Goal: Task Accomplishment & Management: Use online tool/utility

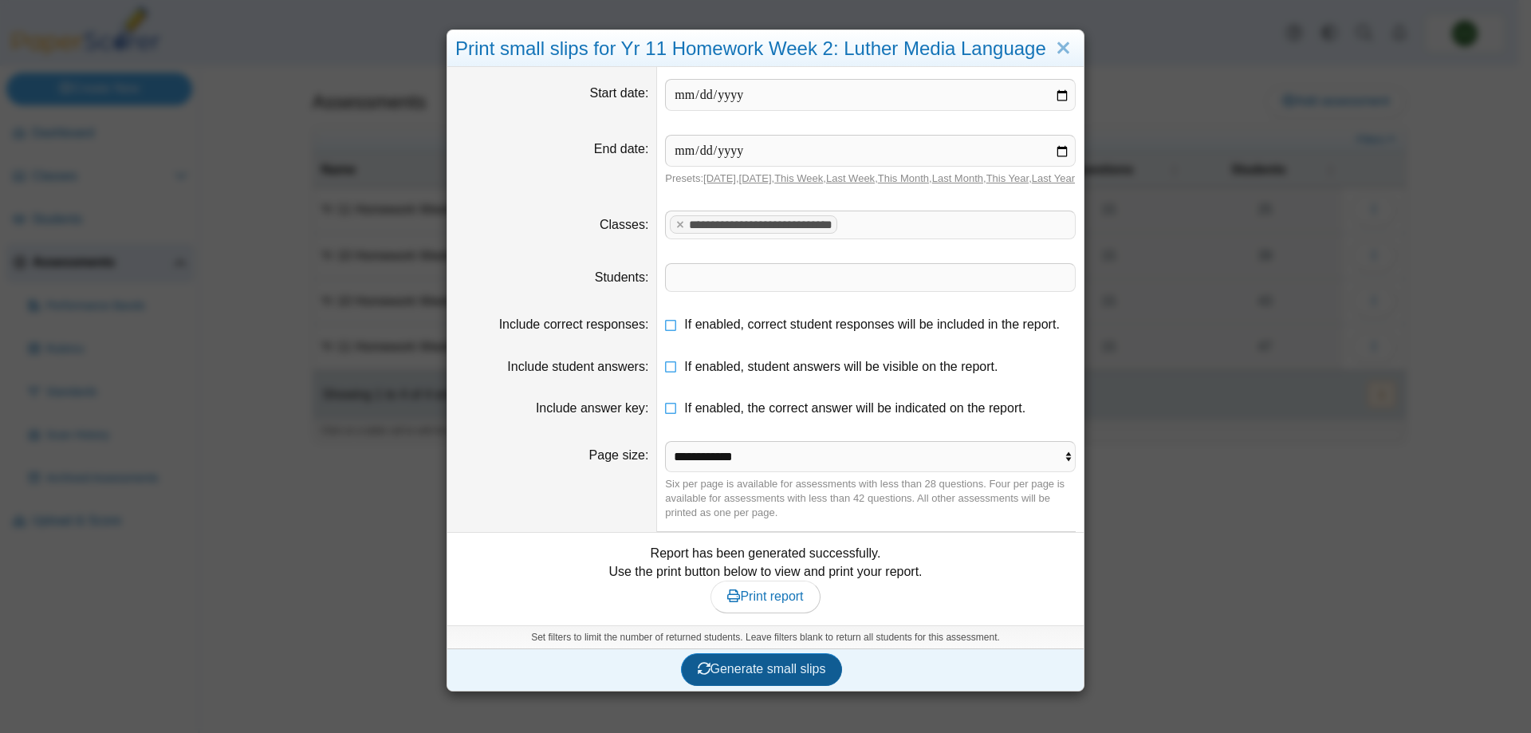
click at [758, 676] on span "Generate small slips" at bounding box center [762, 669] width 128 height 14
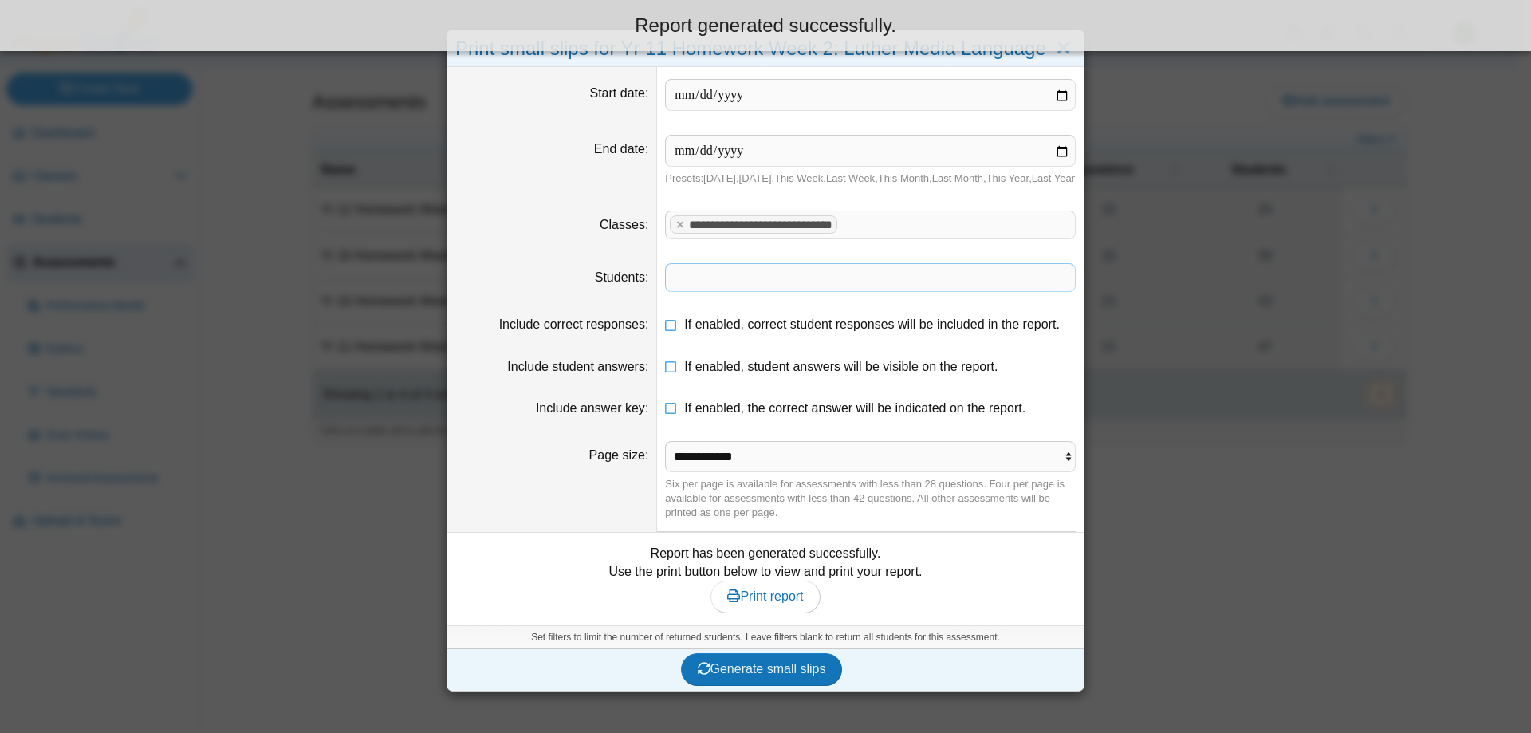
click at [778, 291] on span at bounding box center [870, 277] width 409 height 27
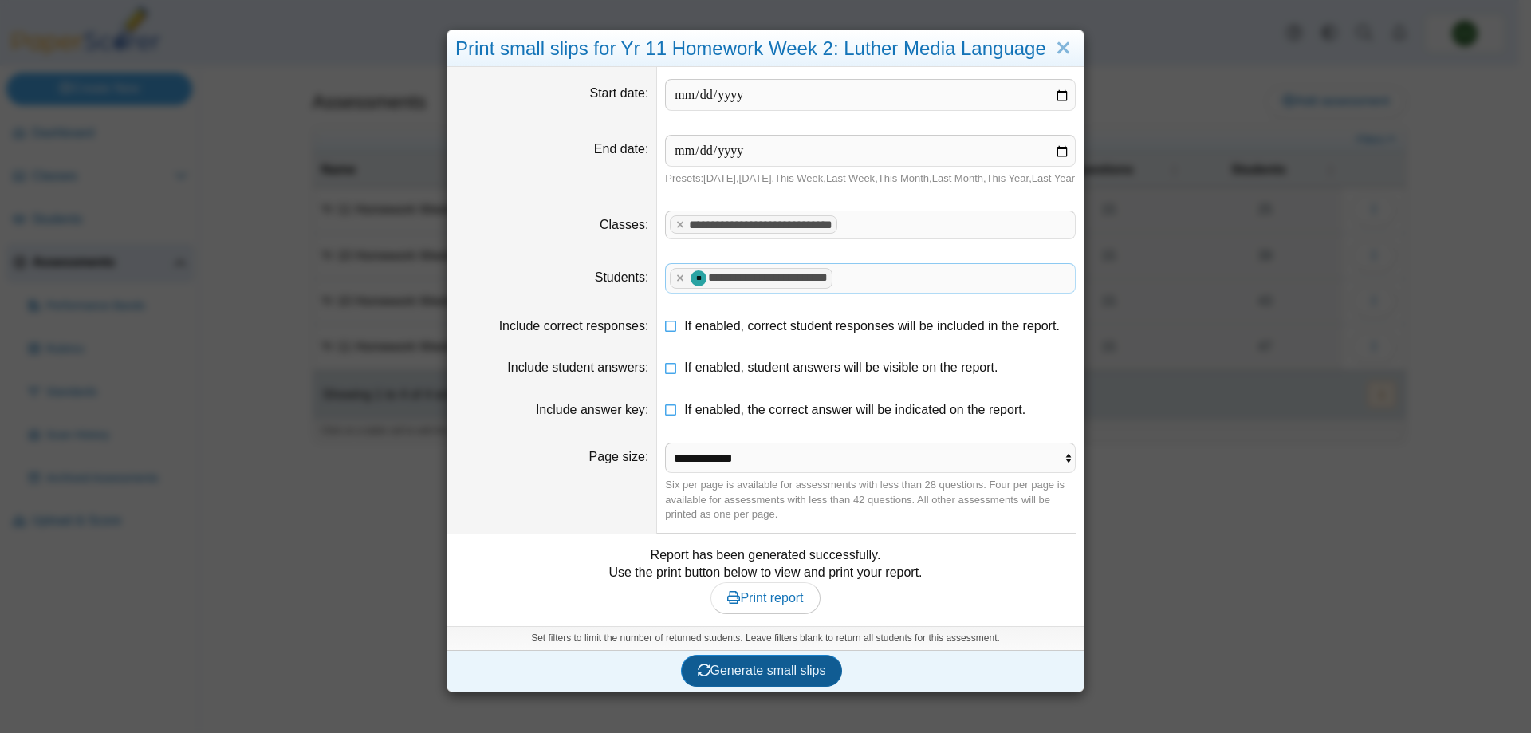
click at [747, 677] on span "Generate small slips" at bounding box center [762, 671] width 128 height 14
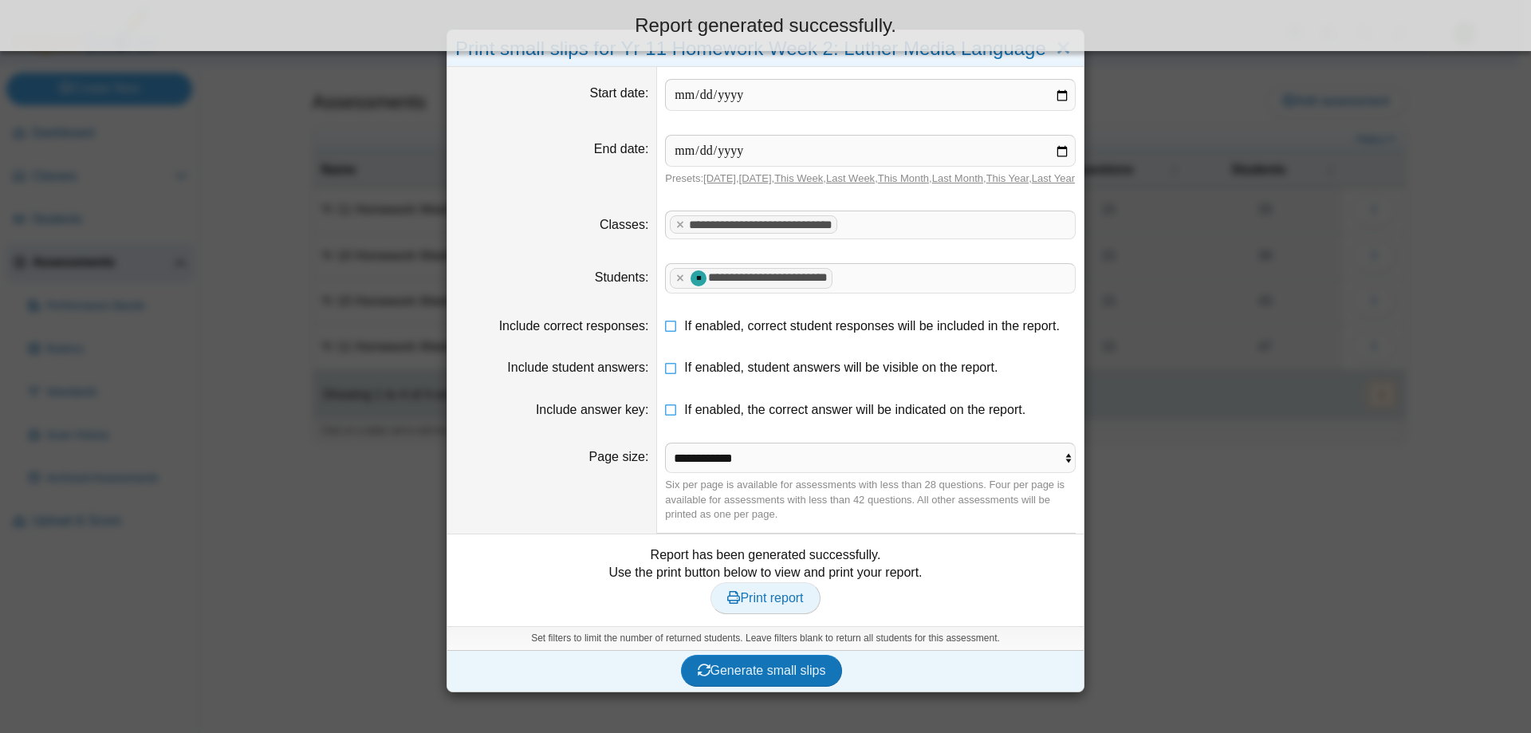
click at [781, 605] on span "Print report" at bounding box center [765, 598] width 76 height 14
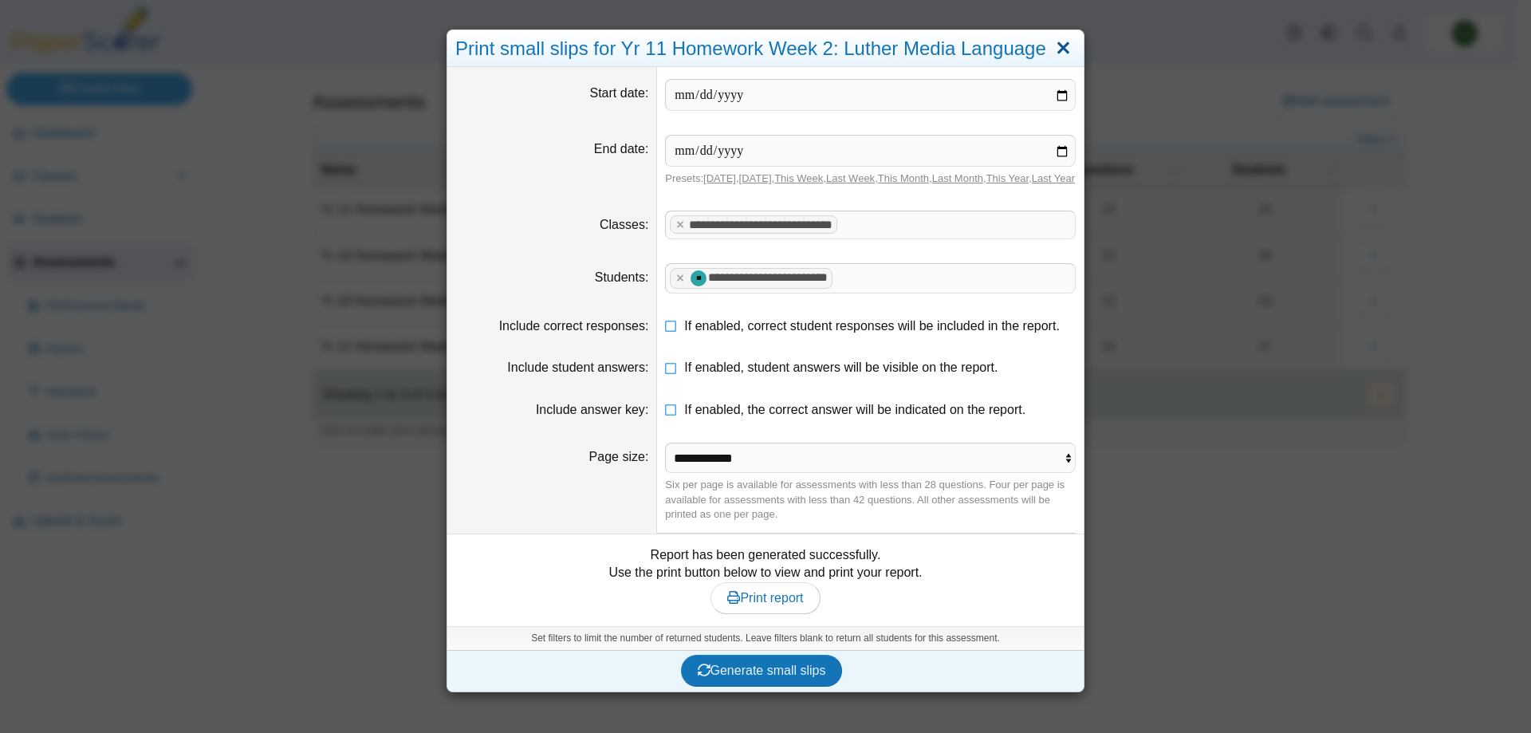
click at [1061, 55] on link "Close" at bounding box center [1063, 48] width 25 height 27
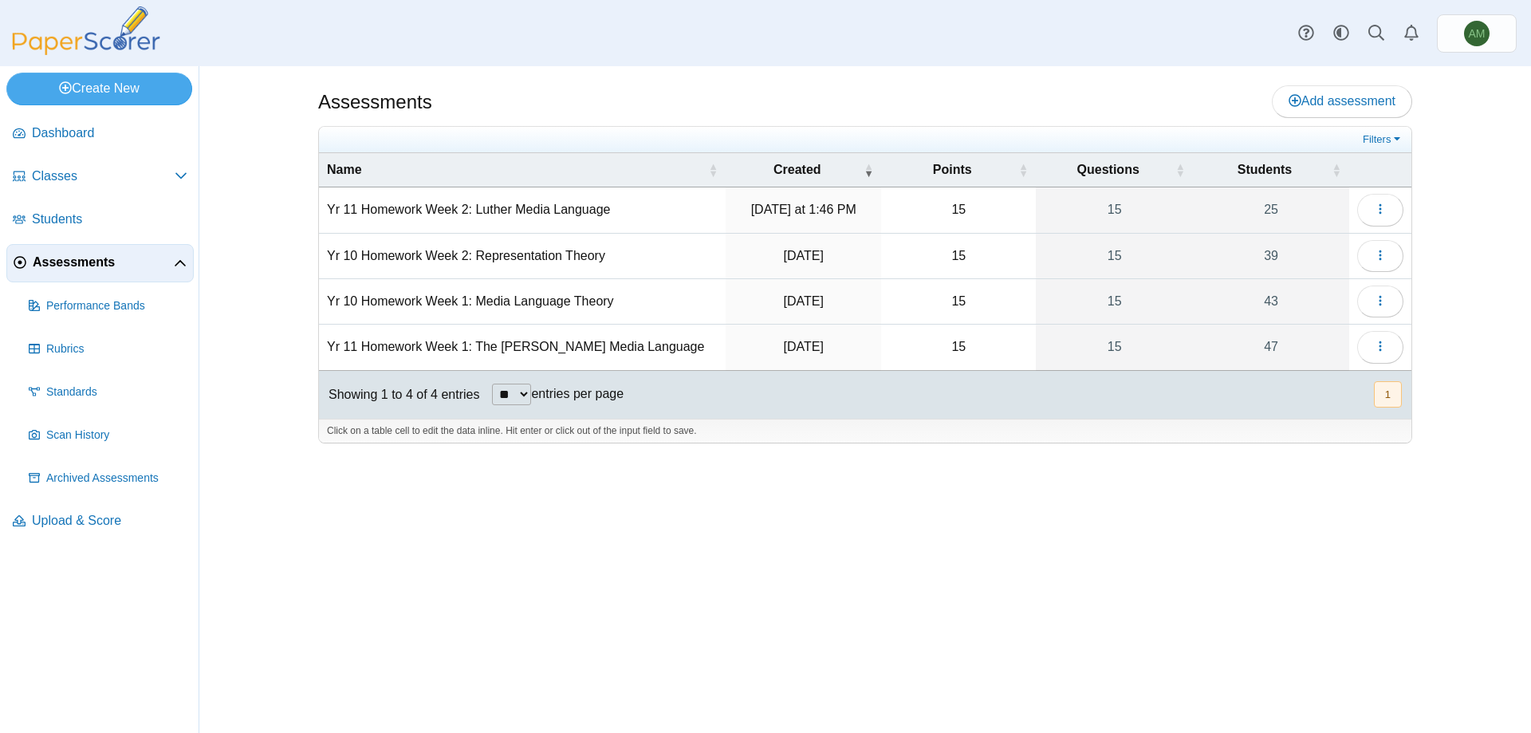
click at [1361, 191] on td at bounding box center [1380, 209] width 62 height 45
click at [1370, 203] on button "button" at bounding box center [1380, 210] width 46 height 32
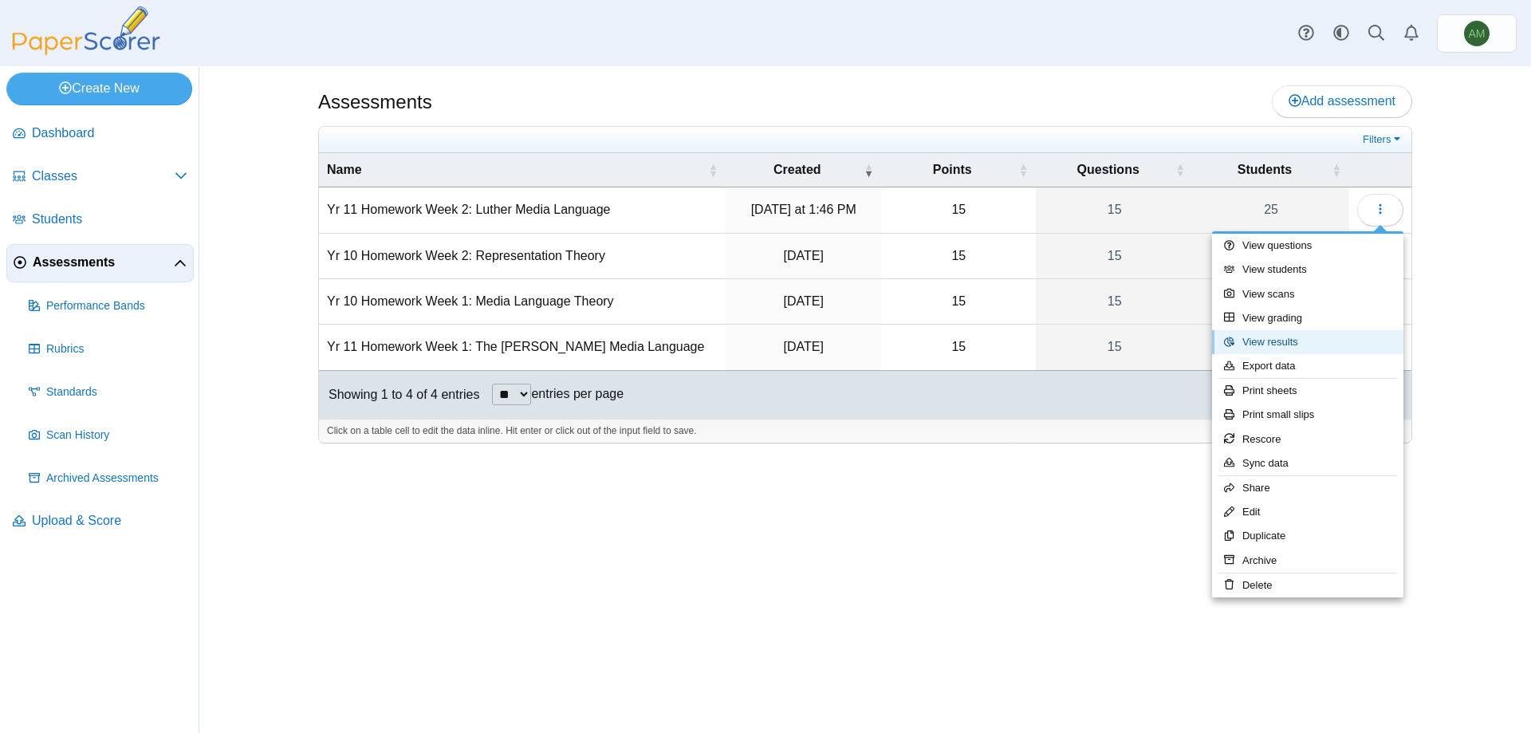
click at [1289, 343] on link "View results" at bounding box center [1307, 342] width 191 height 24
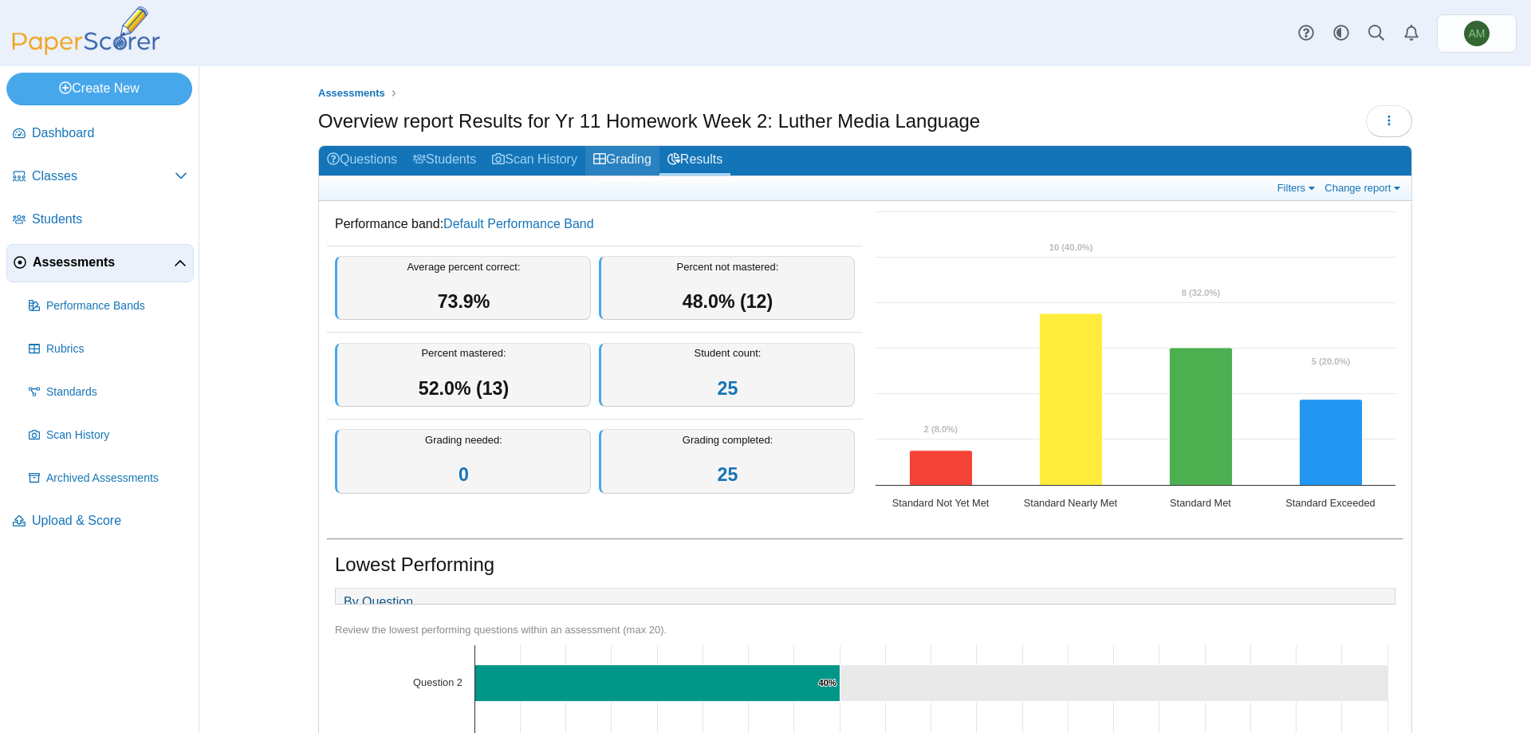
click at [651, 161] on link "Grading" at bounding box center [622, 161] width 74 height 30
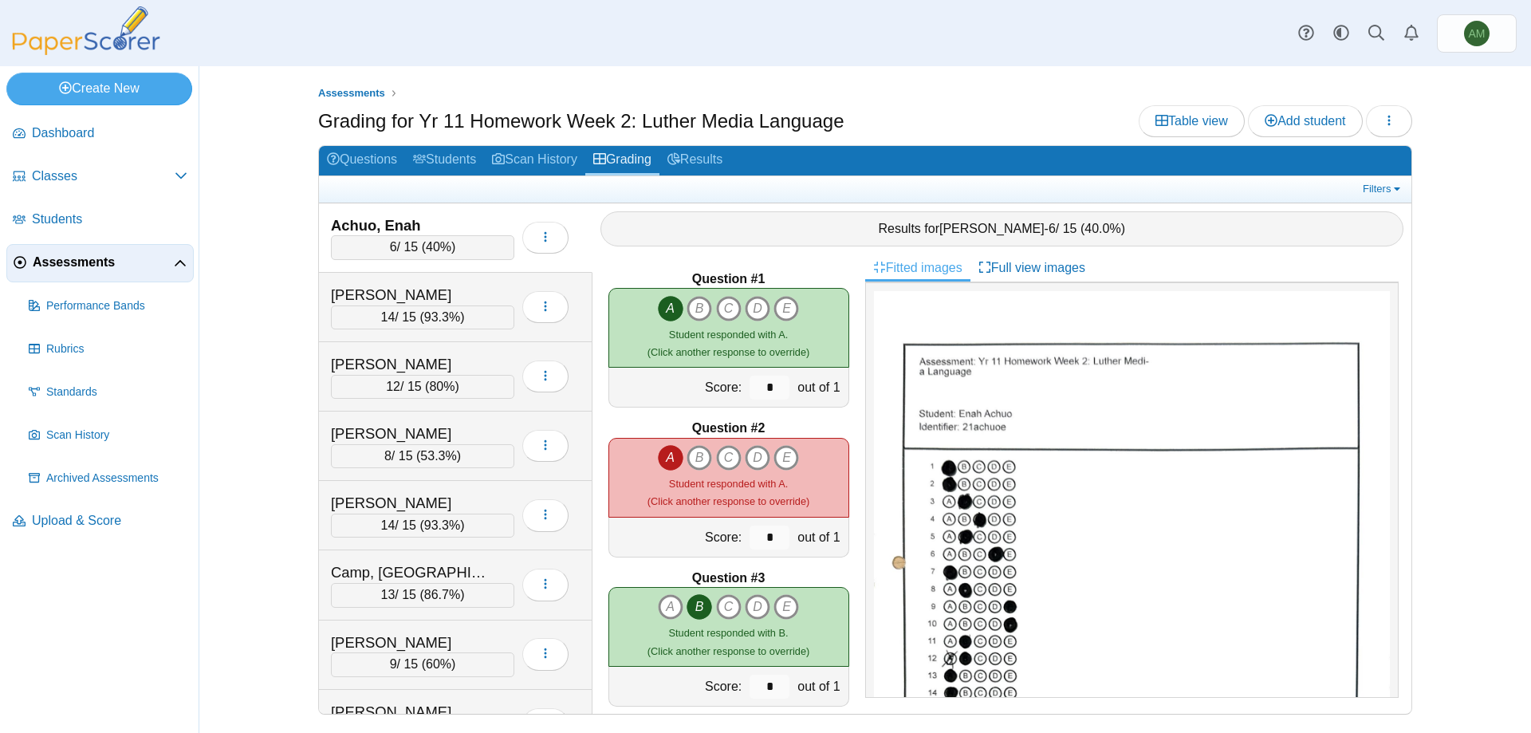
click at [106, 266] on span "Assessments" at bounding box center [103, 263] width 141 height 18
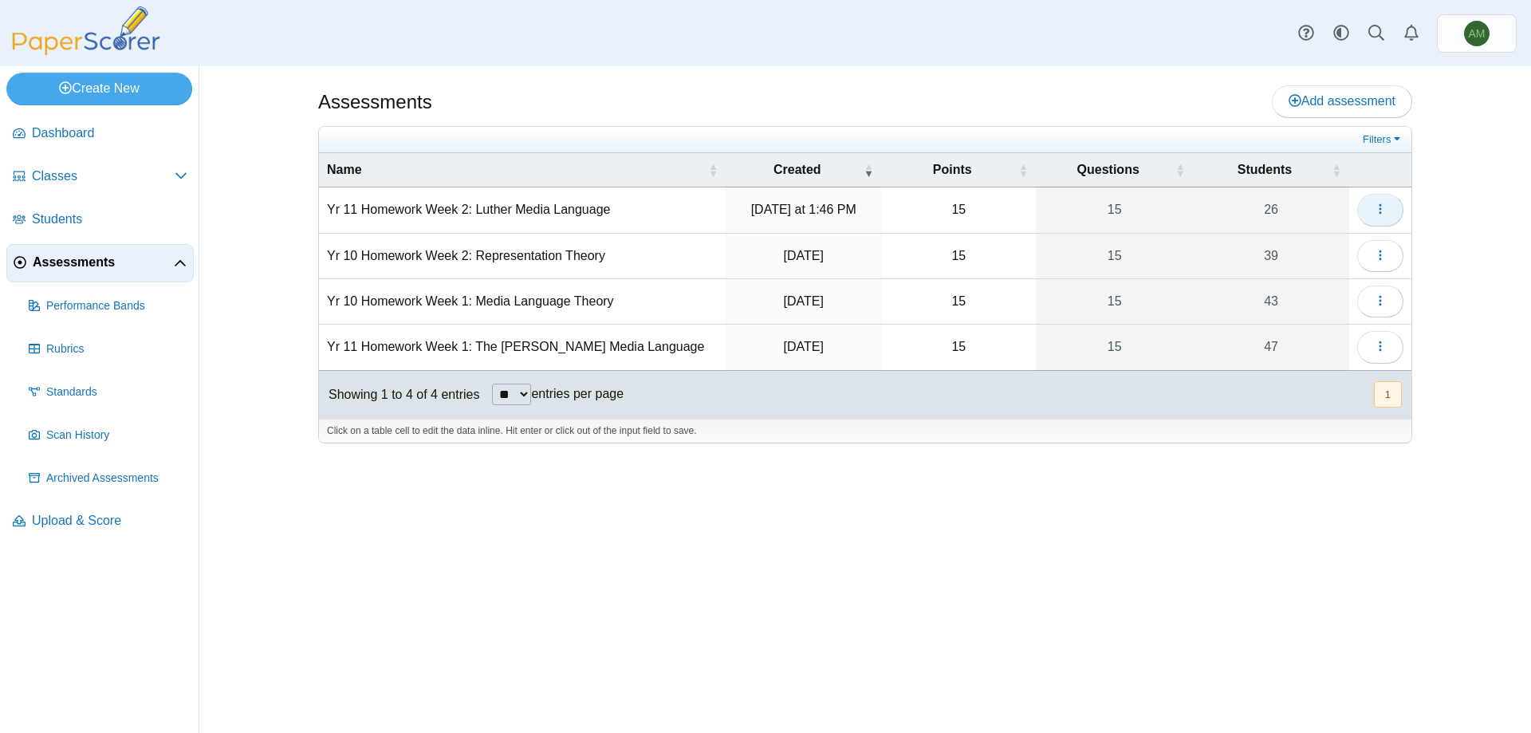
click at [1397, 199] on button "button" at bounding box center [1380, 210] width 46 height 32
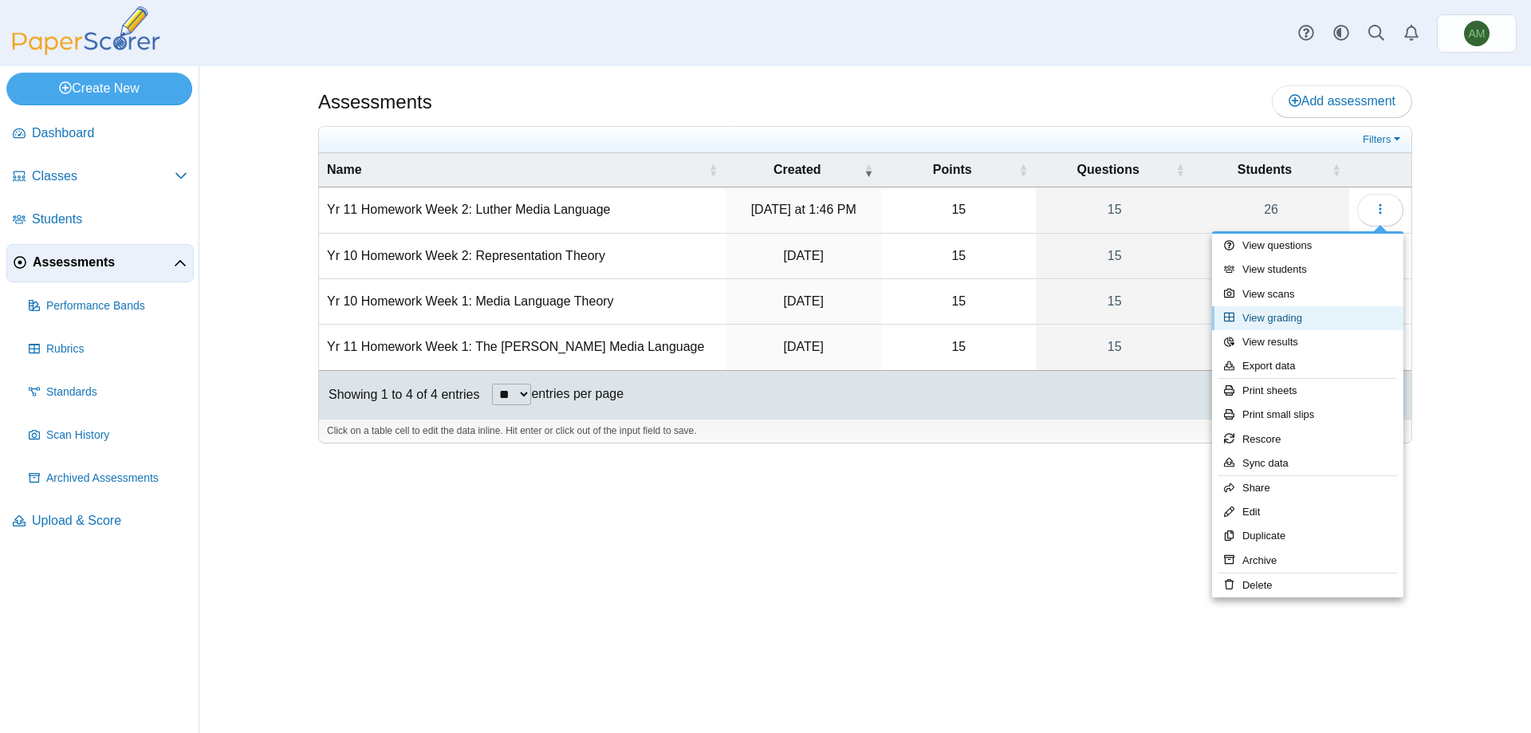
click at [1325, 326] on link "View grading" at bounding box center [1307, 318] width 191 height 24
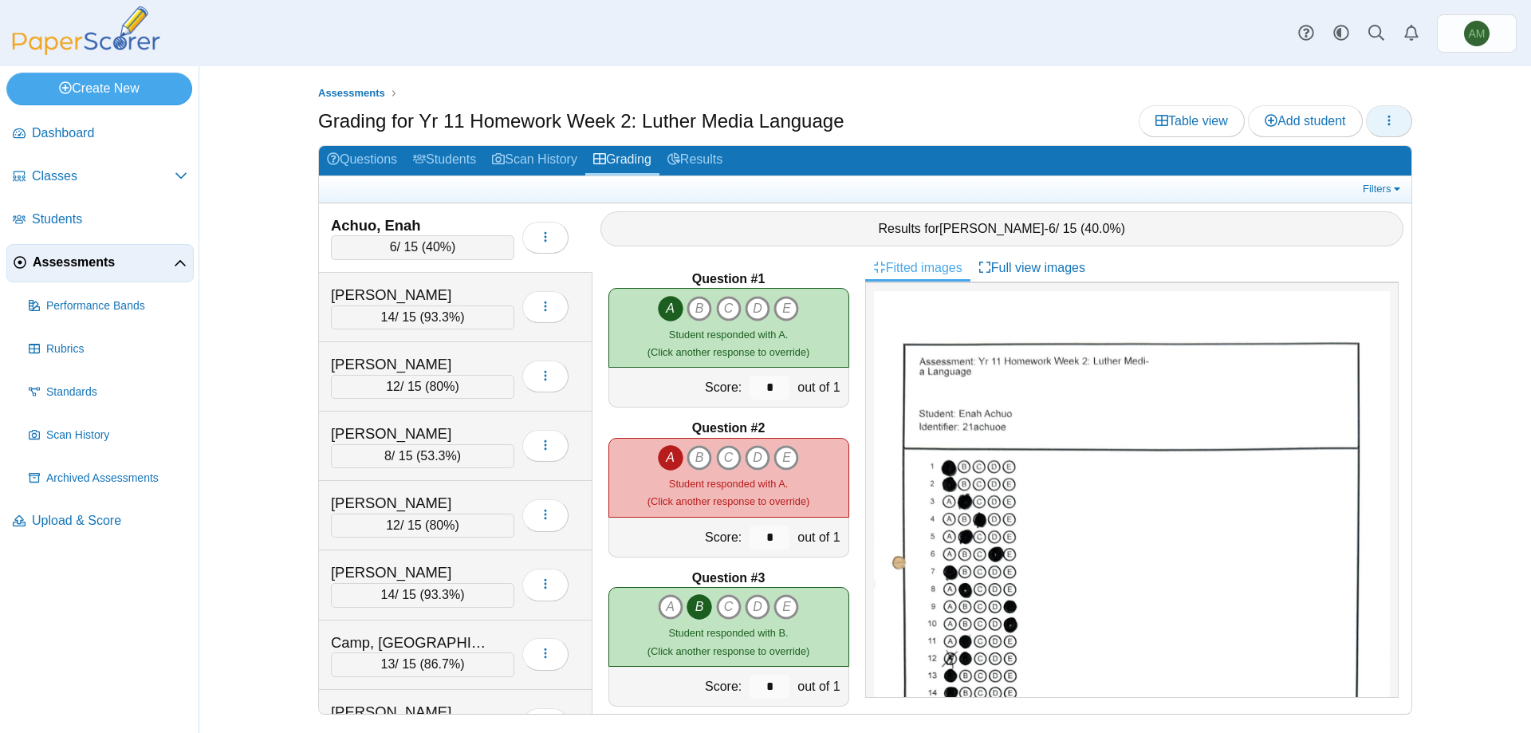
click at [1393, 118] on icon "button" at bounding box center [1389, 120] width 13 height 13
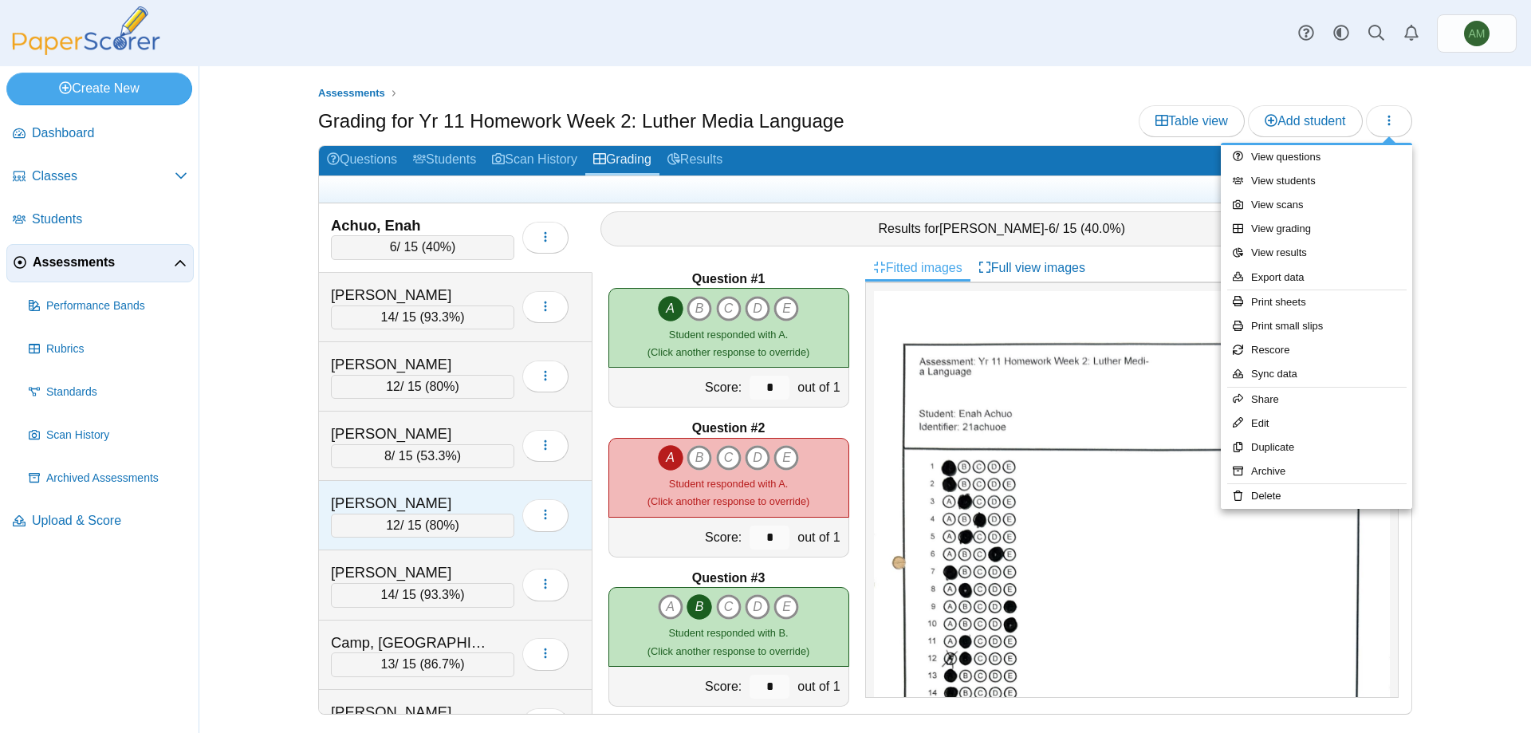
click at [427, 540] on div "[PERSON_NAME] 12 / 15 ( 80% ) Loading…" at bounding box center [456, 515] width 274 height 69
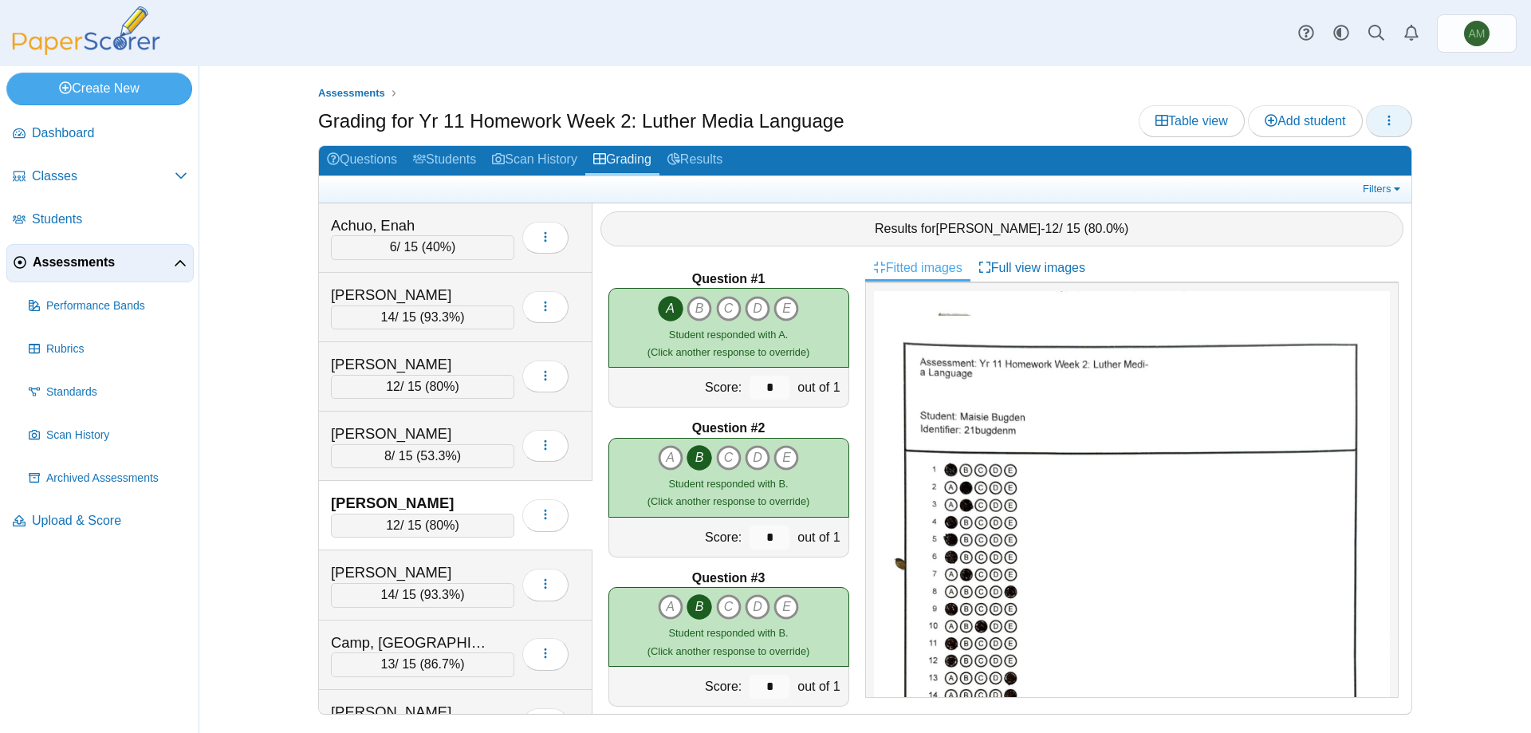
click at [1373, 131] on button "button" at bounding box center [1389, 121] width 46 height 32
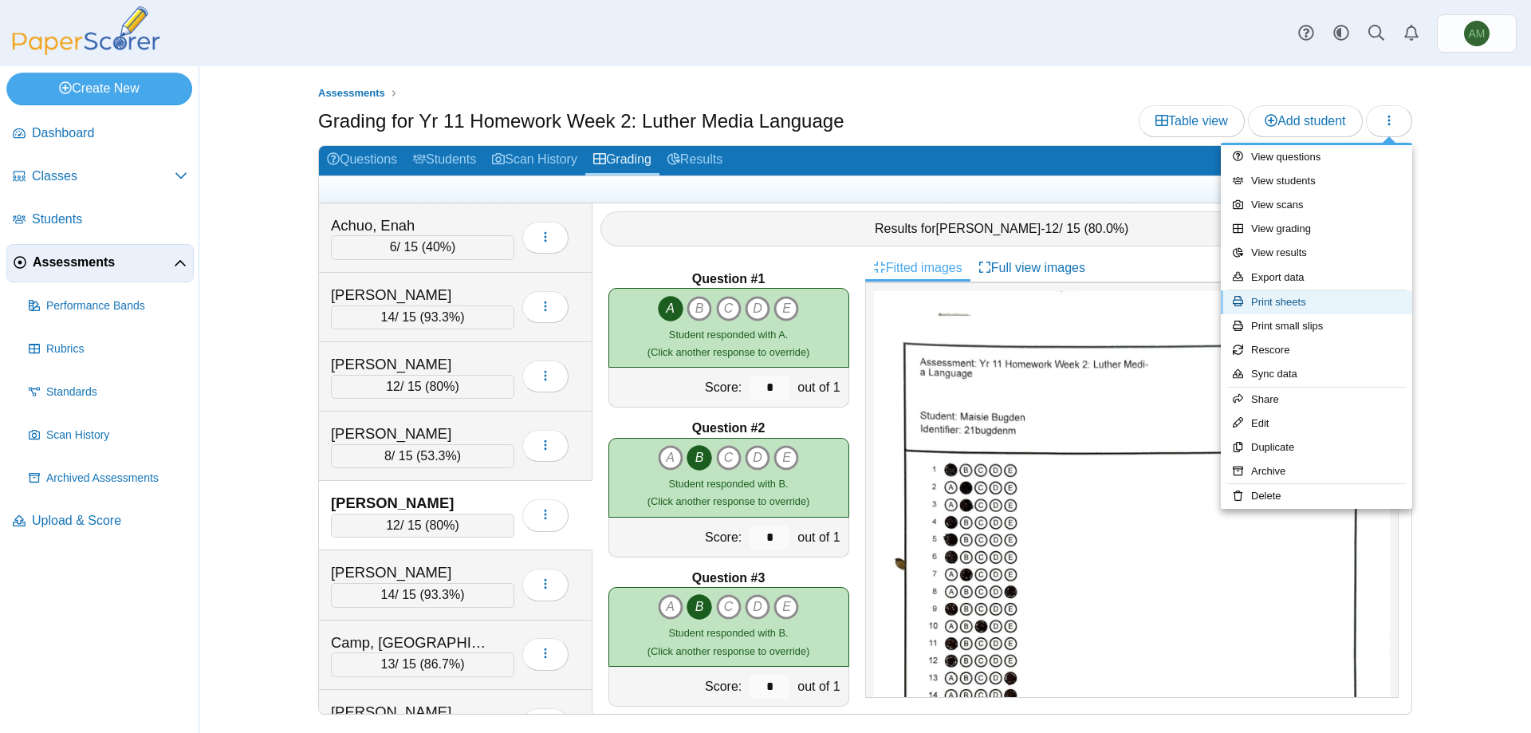
click at [1306, 309] on link "Print sheets" at bounding box center [1316, 302] width 191 height 24
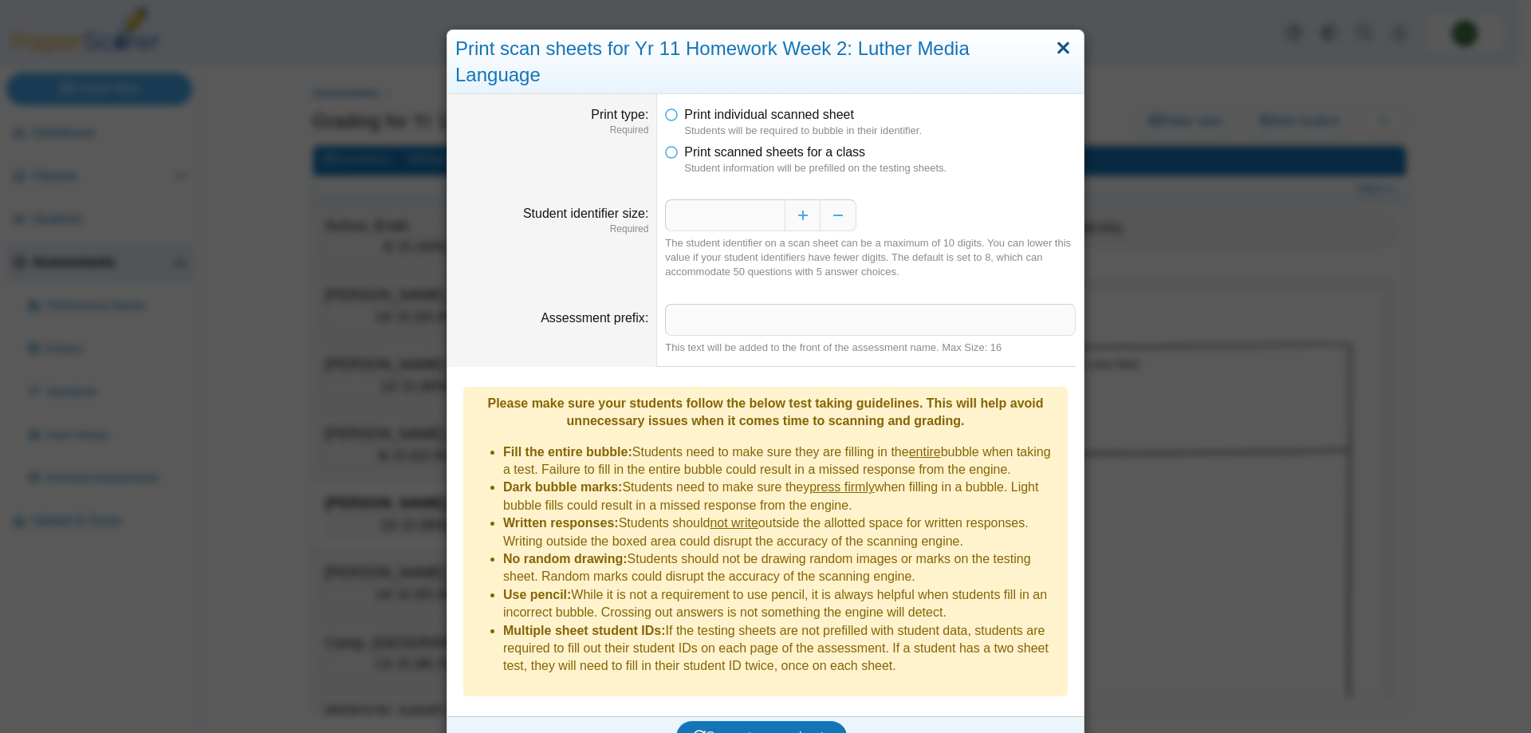
click at [1060, 48] on link "Close" at bounding box center [1063, 48] width 25 height 27
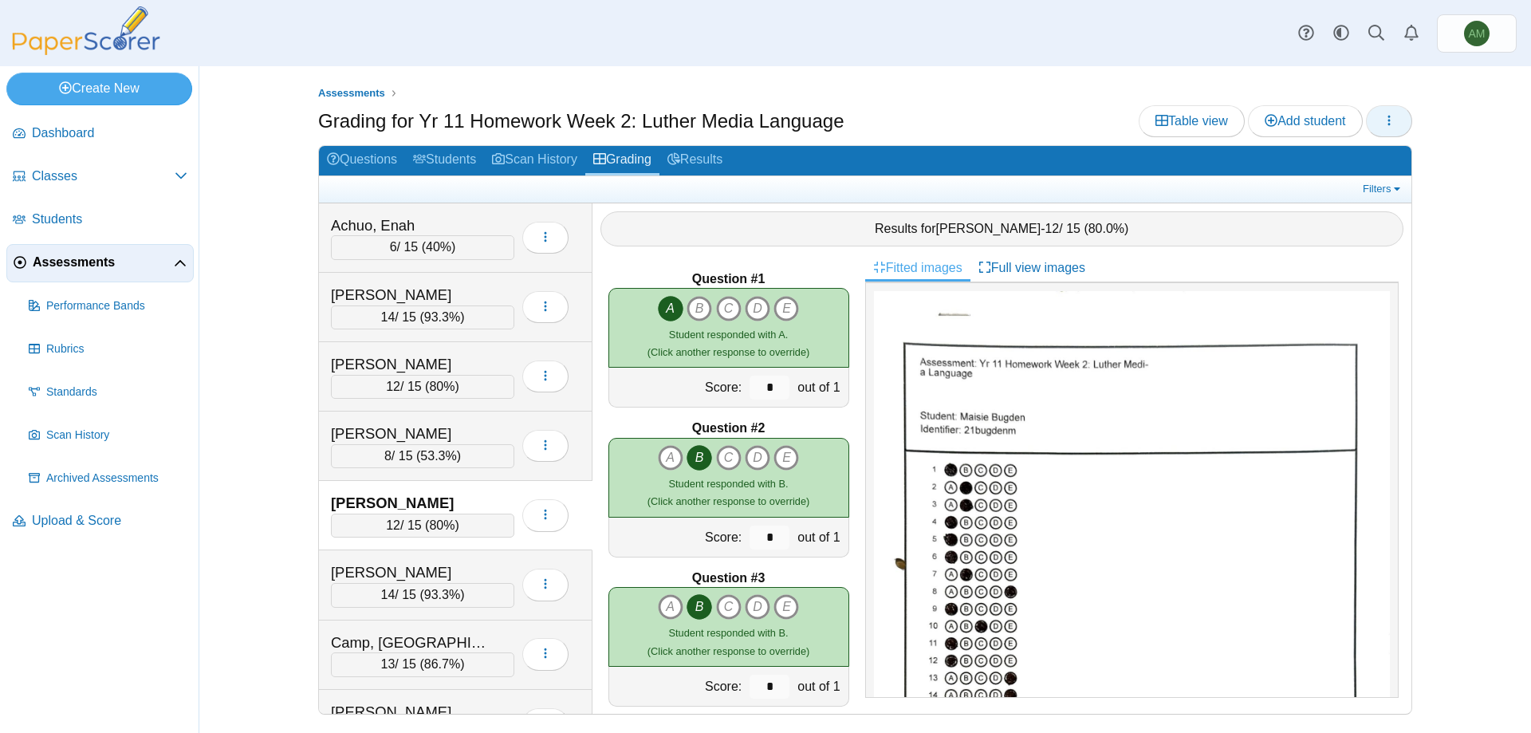
click at [1377, 123] on button "button" at bounding box center [1389, 121] width 46 height 32
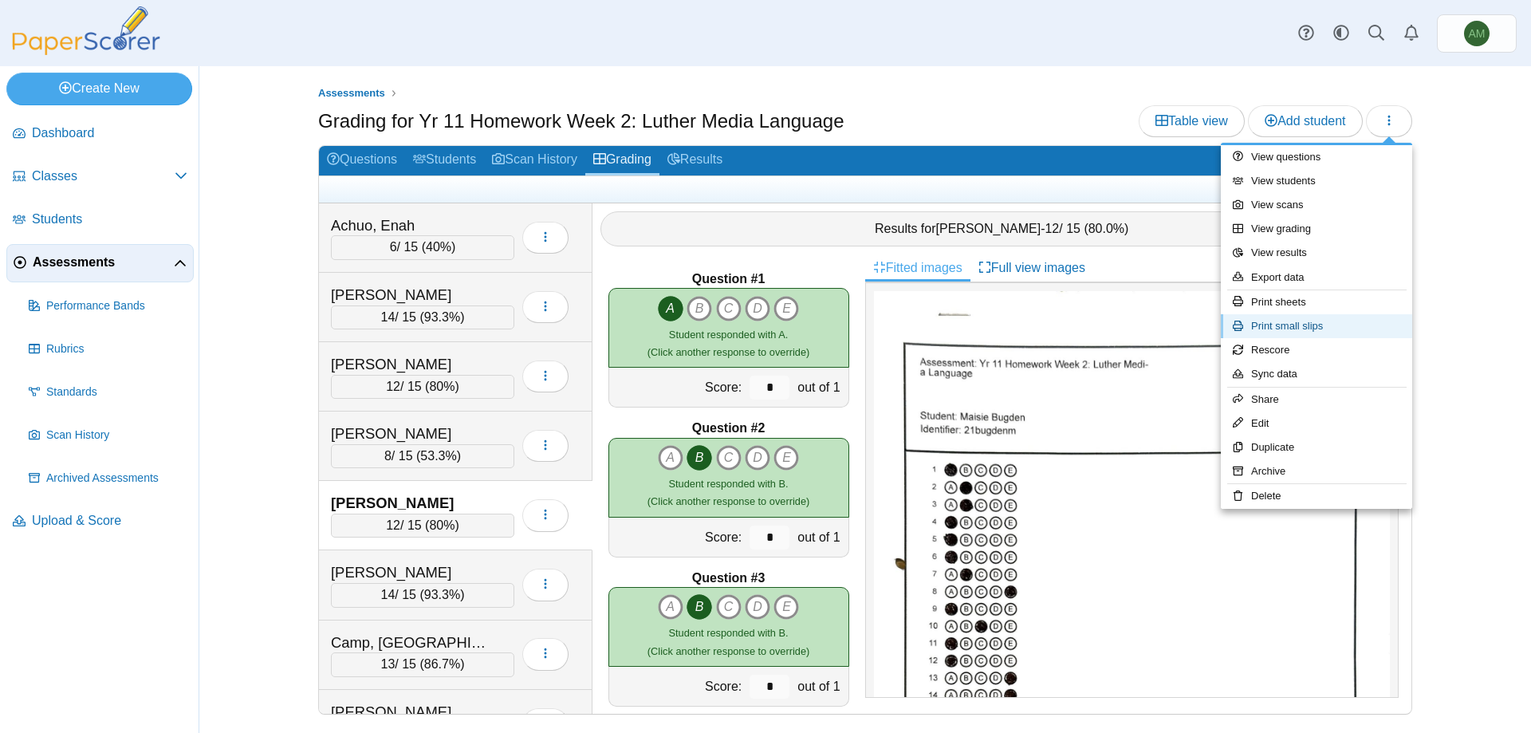
click at [1384, 317] on link "Print small slips" at bounding box center [1316, 326] width 191 height 24
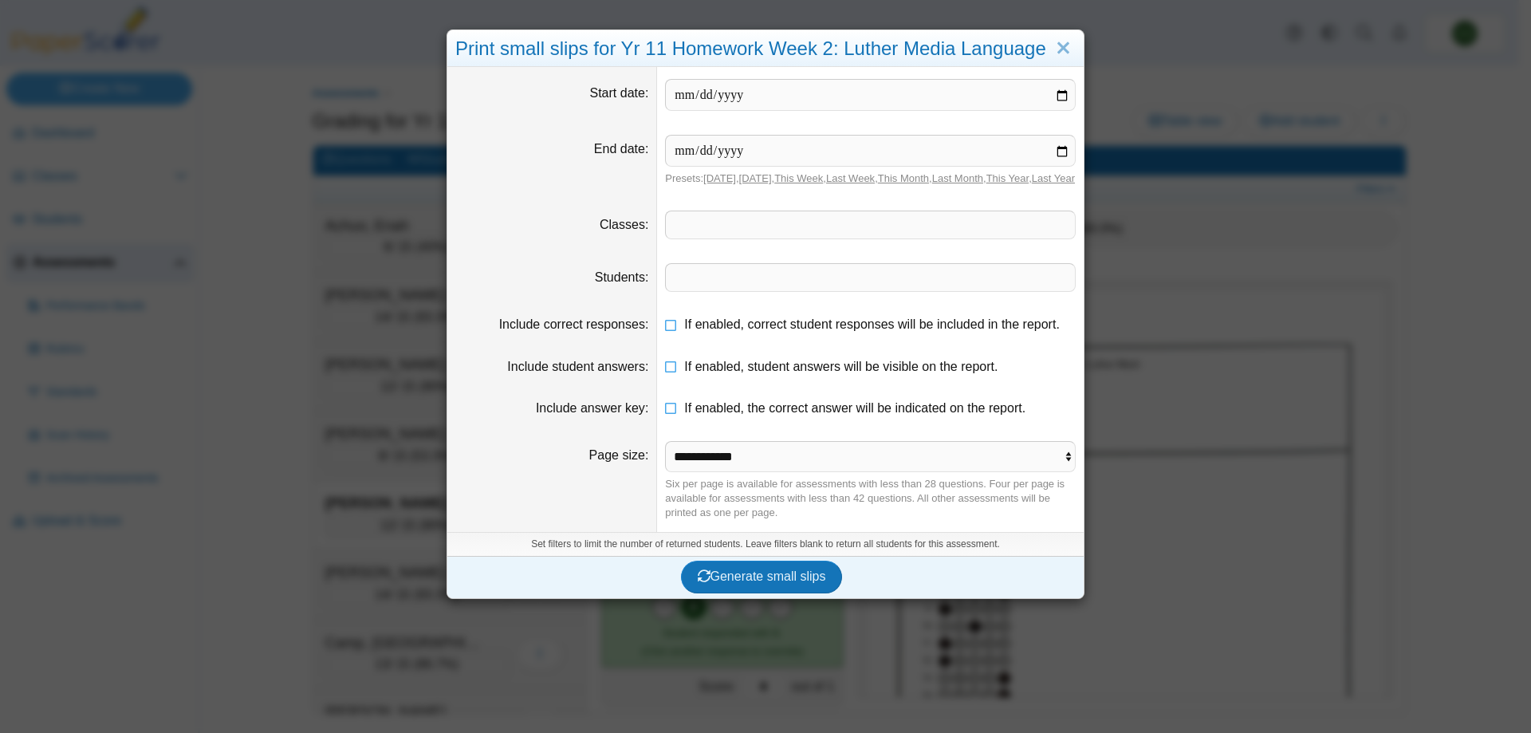
click at [903, 238] on span at bounding box center [870, 224] width 409 height 27
click at [901, 291] on span at bounding box center [870, 277] width 409 height 27
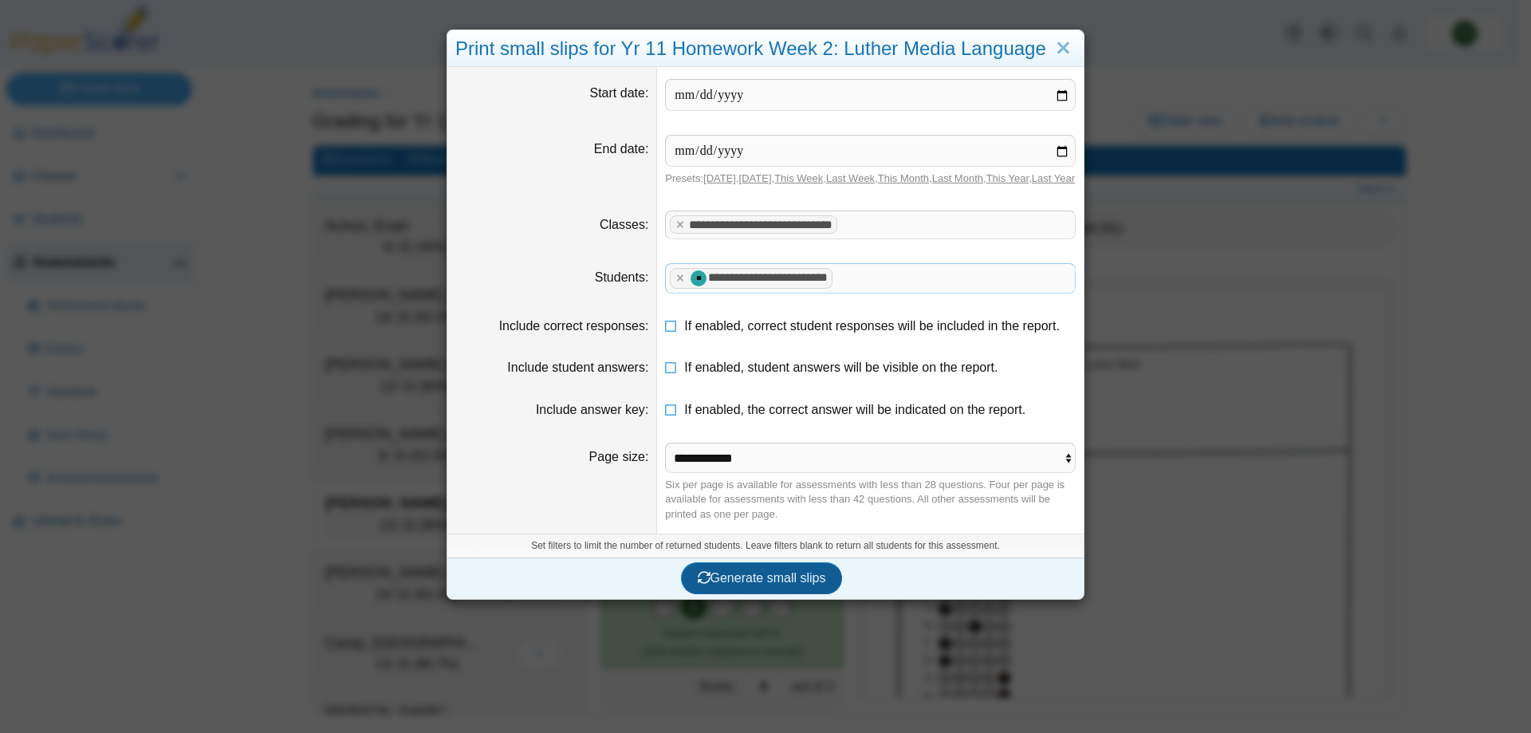
click at [805, 585] on span "Generate small slips" at bounding box center [762, 578] width 128 height 14
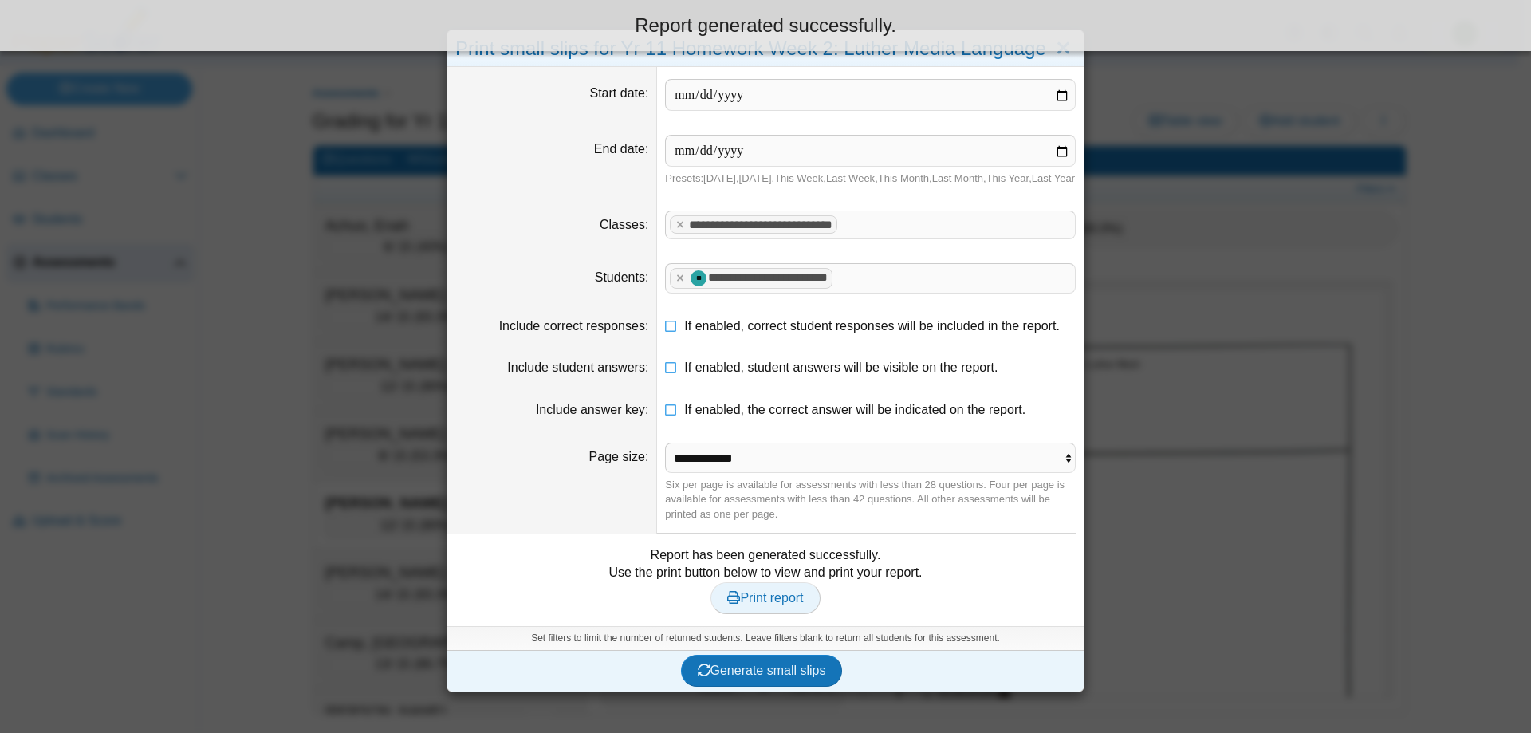
click at [771, 605] on span "Print report" at bounding box center [765, 598] width 76 height 14
